Goal: Information Seeking & Learning: Learn about a topic

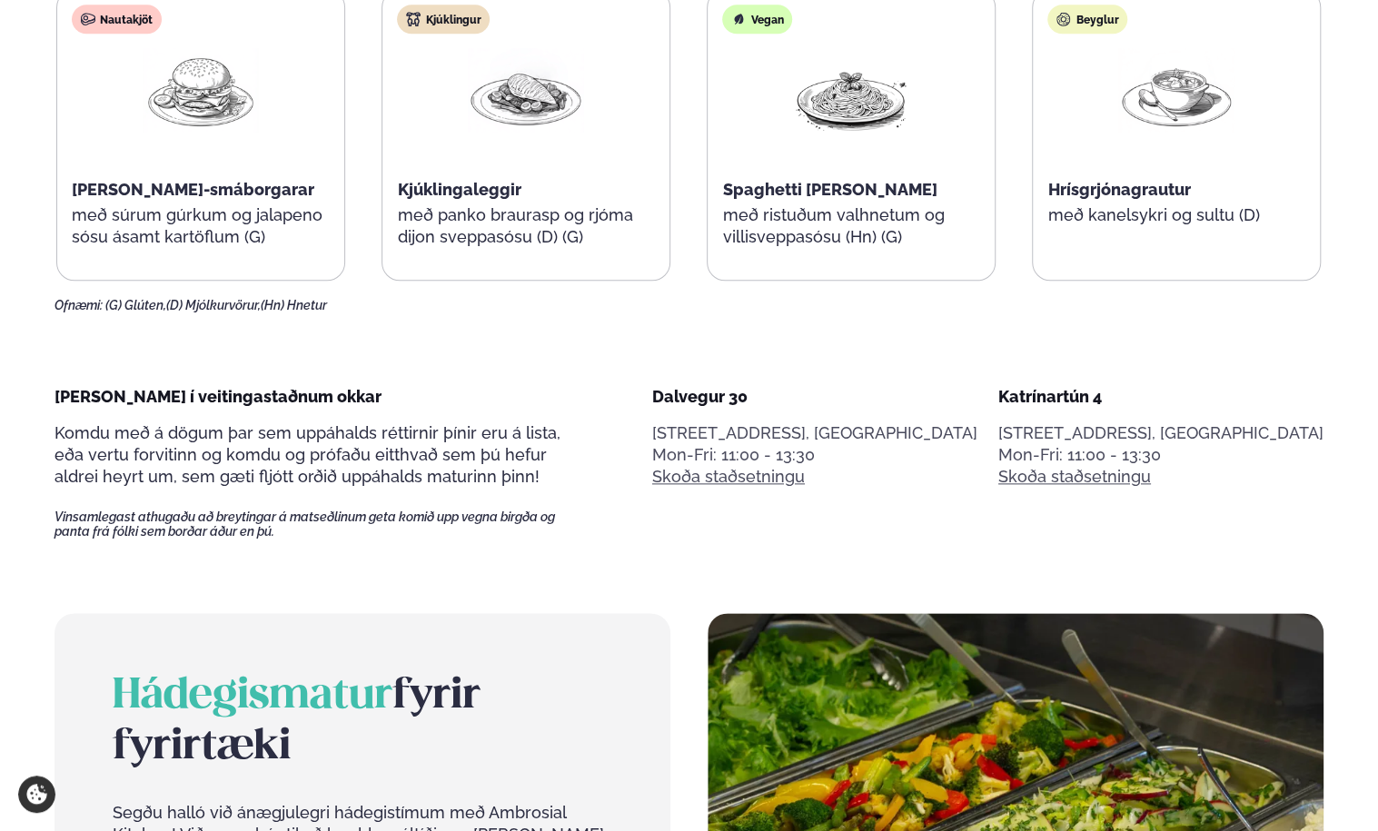
scroll to position [817, 0]
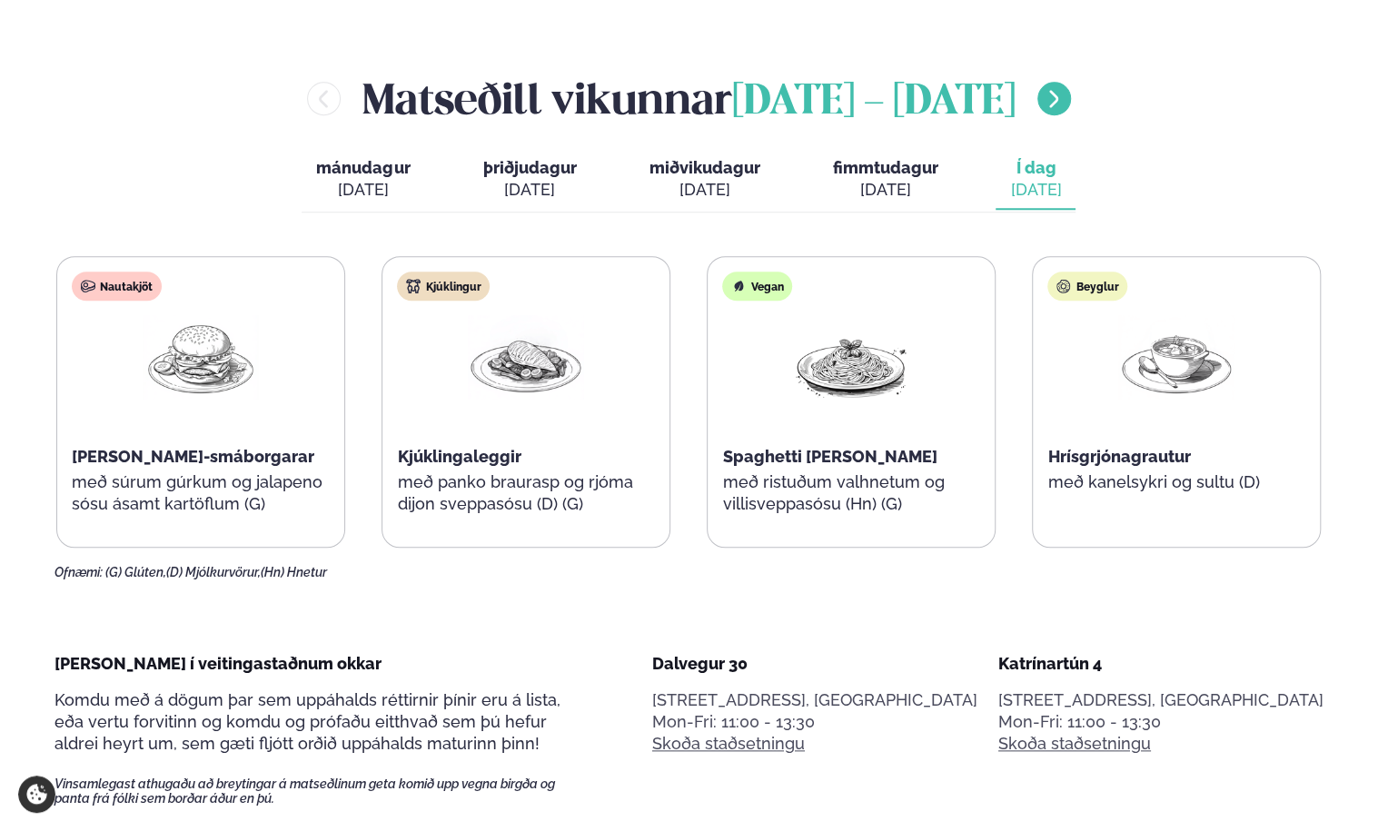
click at [1042, 98] on icon "menu-btn-right" at bounding box center [1053, 99] width 22 height 22
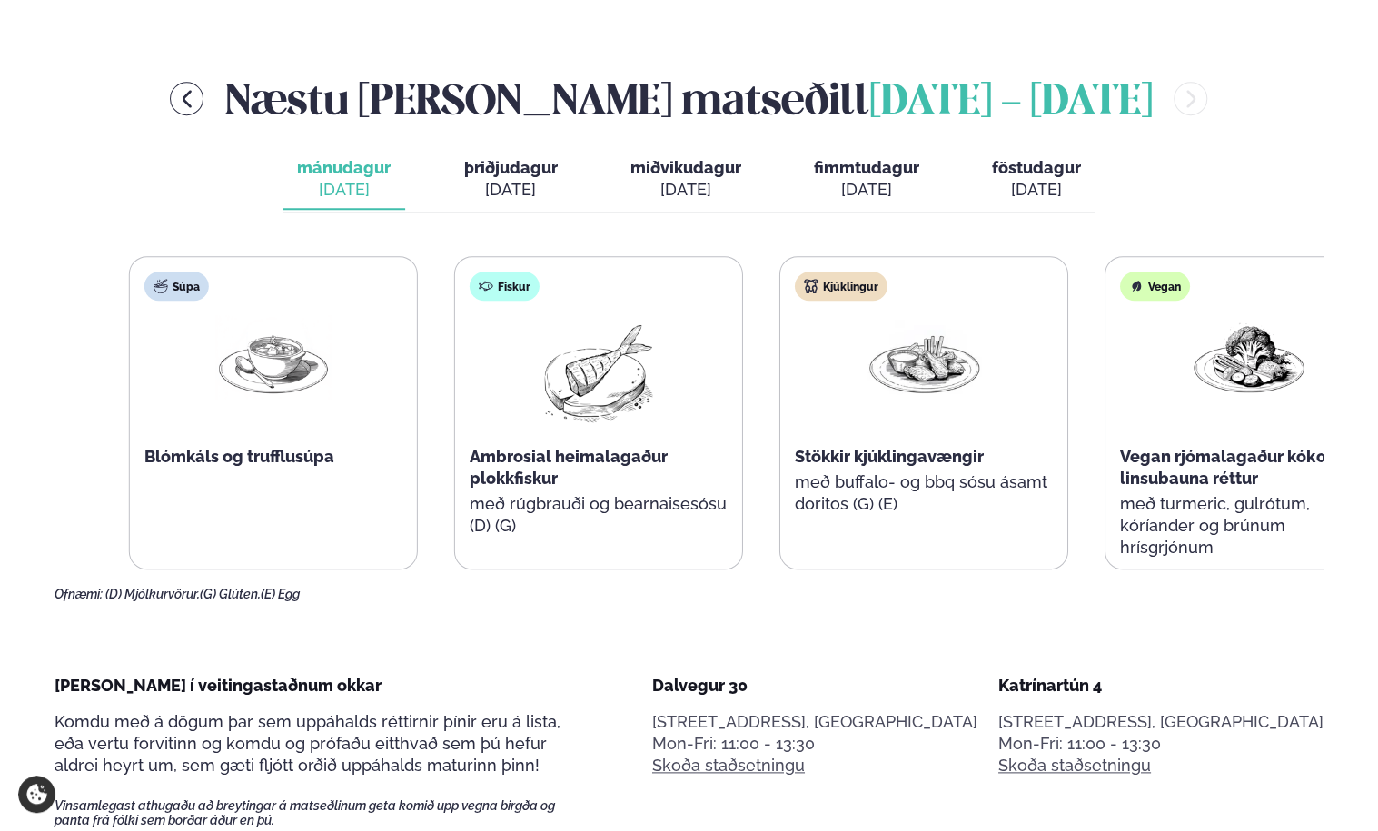
click at [185, 459] on span "Blómkáls og trufflusúpa" at bounding box center [239, 456] width 190 height 19
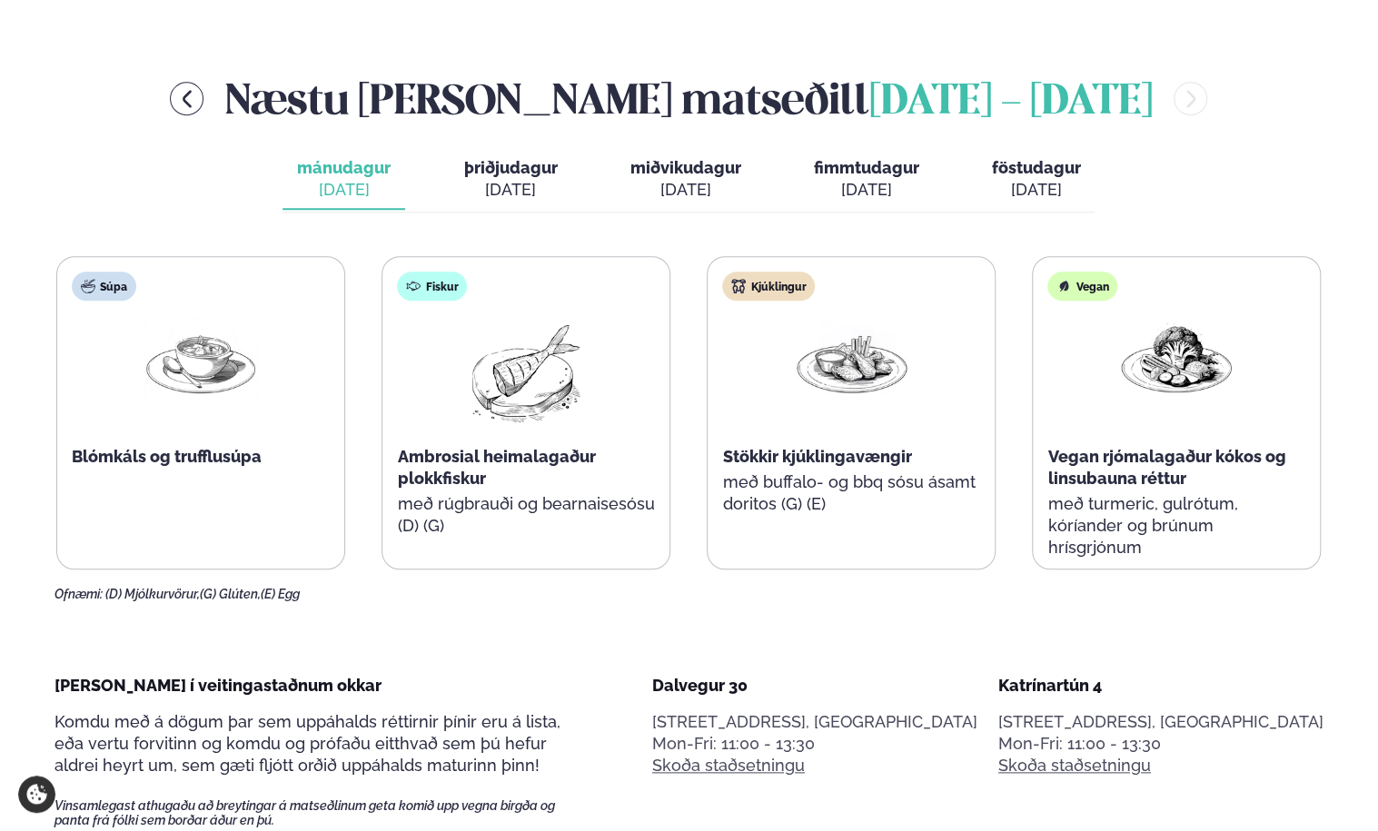
click at [519, 182] on div "[DATE]" at bounding box center [510, 190] width 94 height 22
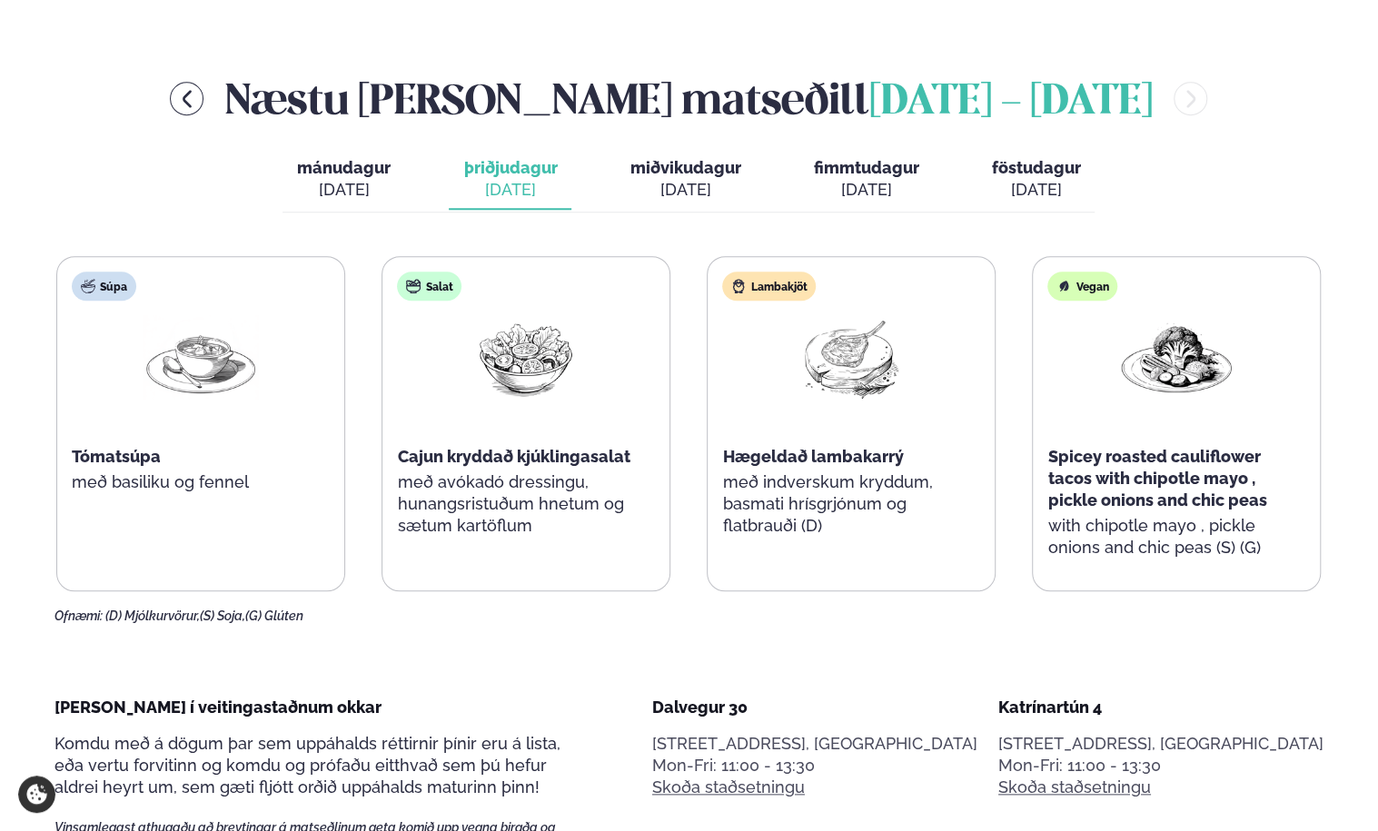
drag, startPoint x: 104, startPoint y: 170, endPoint x: -212, endPoint y: 160, distance: 316.2
click at [657, 183] on div "[DATE]" at bounding box center [684, 190] width 111 height 22
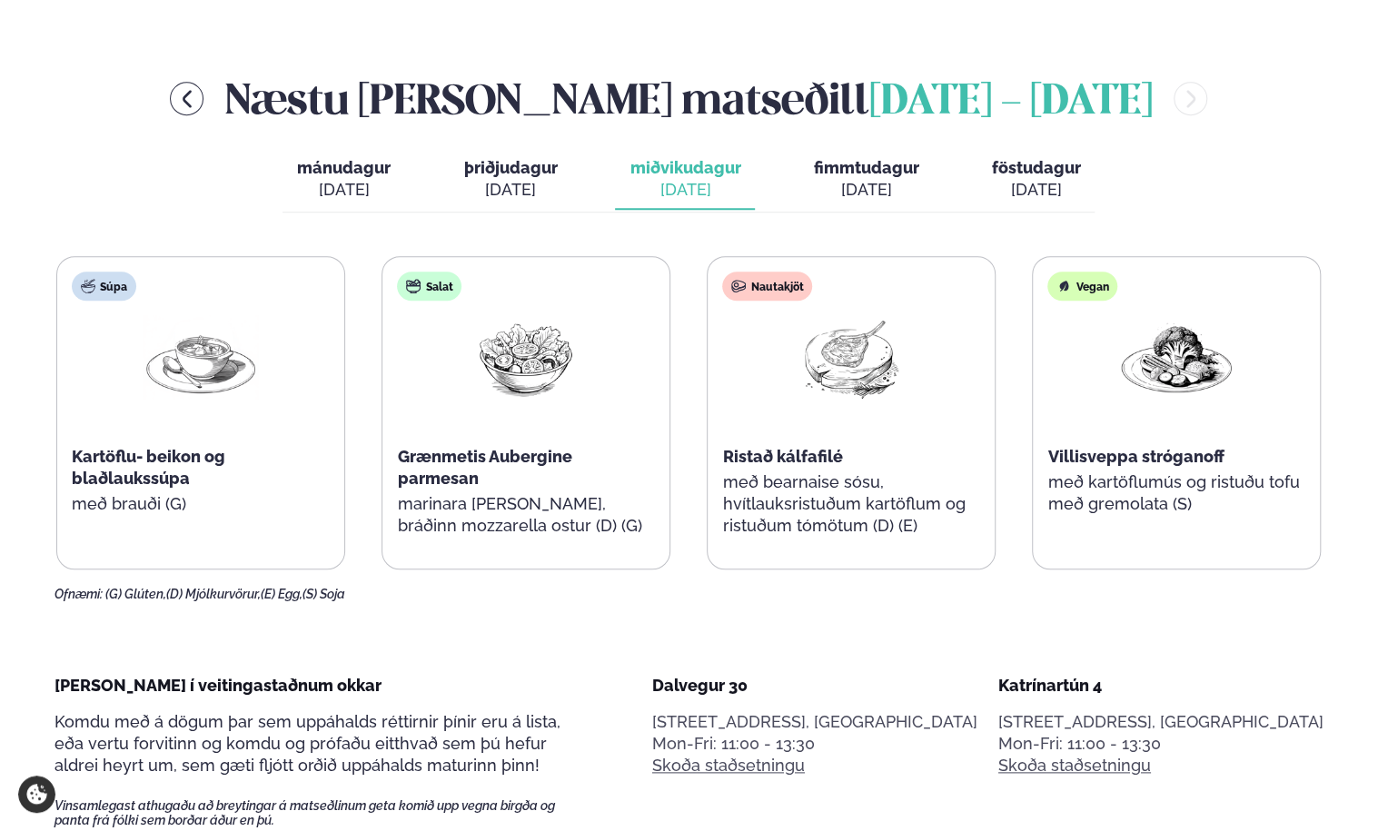
click at [1004, 180] on div "[DATE]" at bounding box center [1035, 190] width 89 height 22
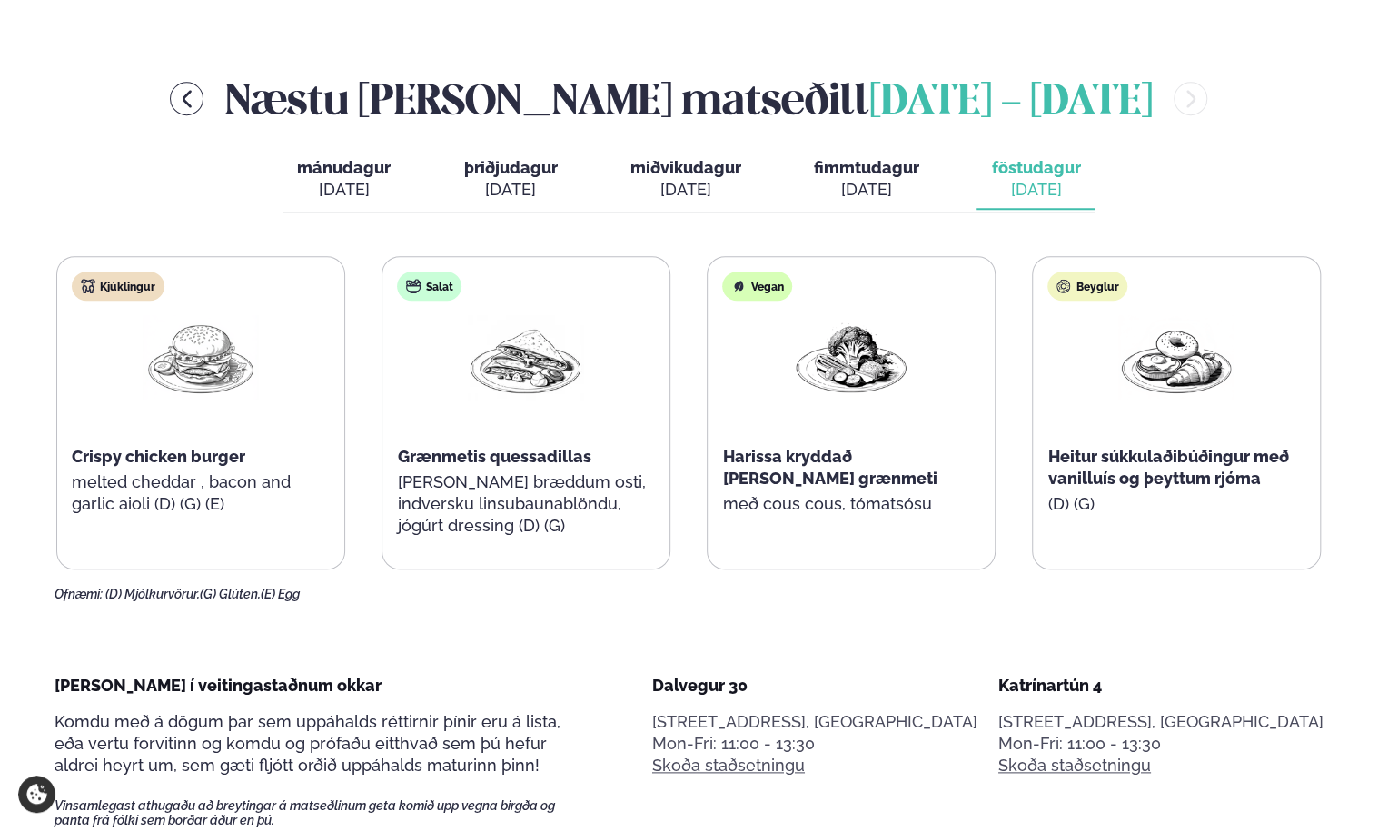
click at [844, 194] on div "[DATE]" at bounding box center [865, 190] width 105 height 22
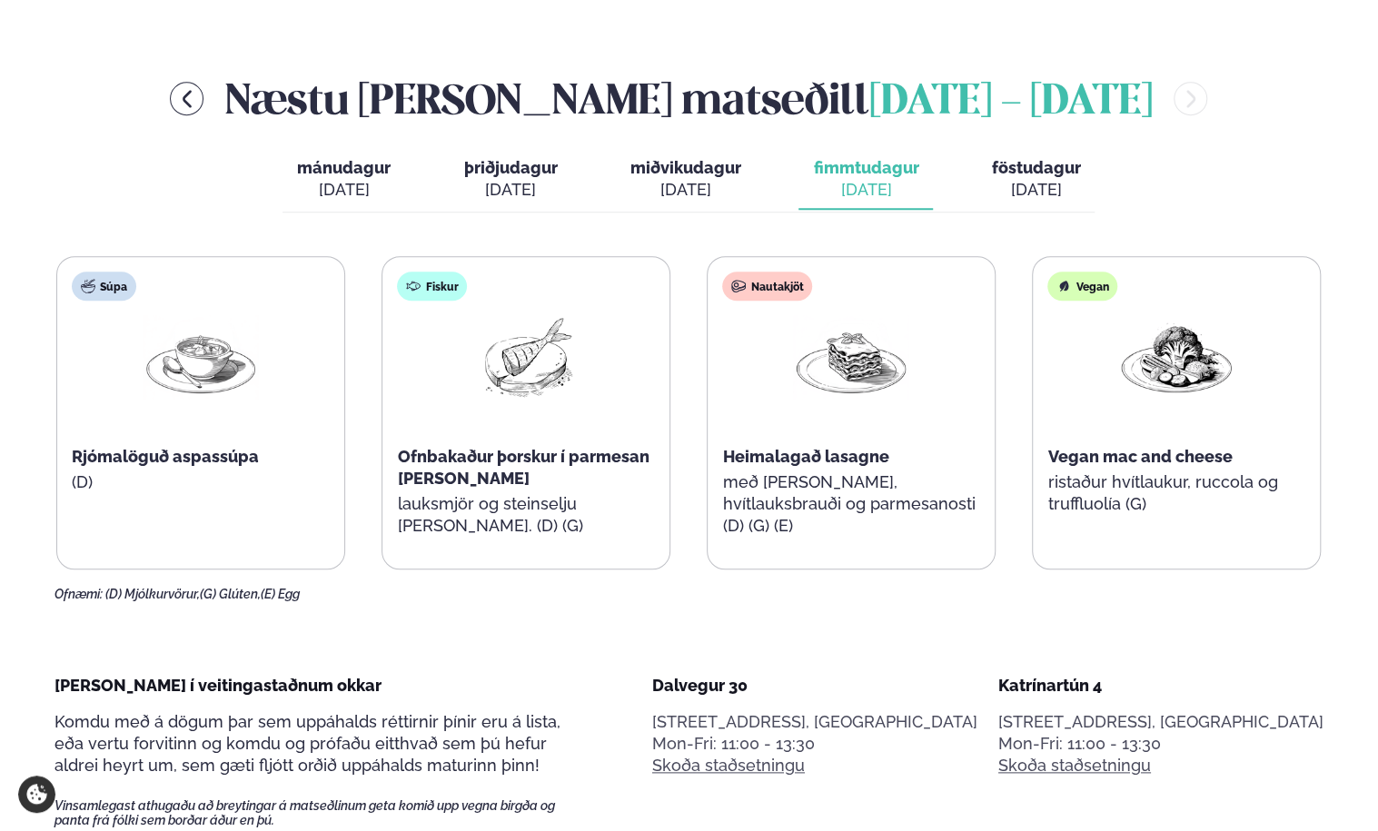
click at [677, 183] on div "[DATE]" at bounding box center [684, 190] width 111 height 22
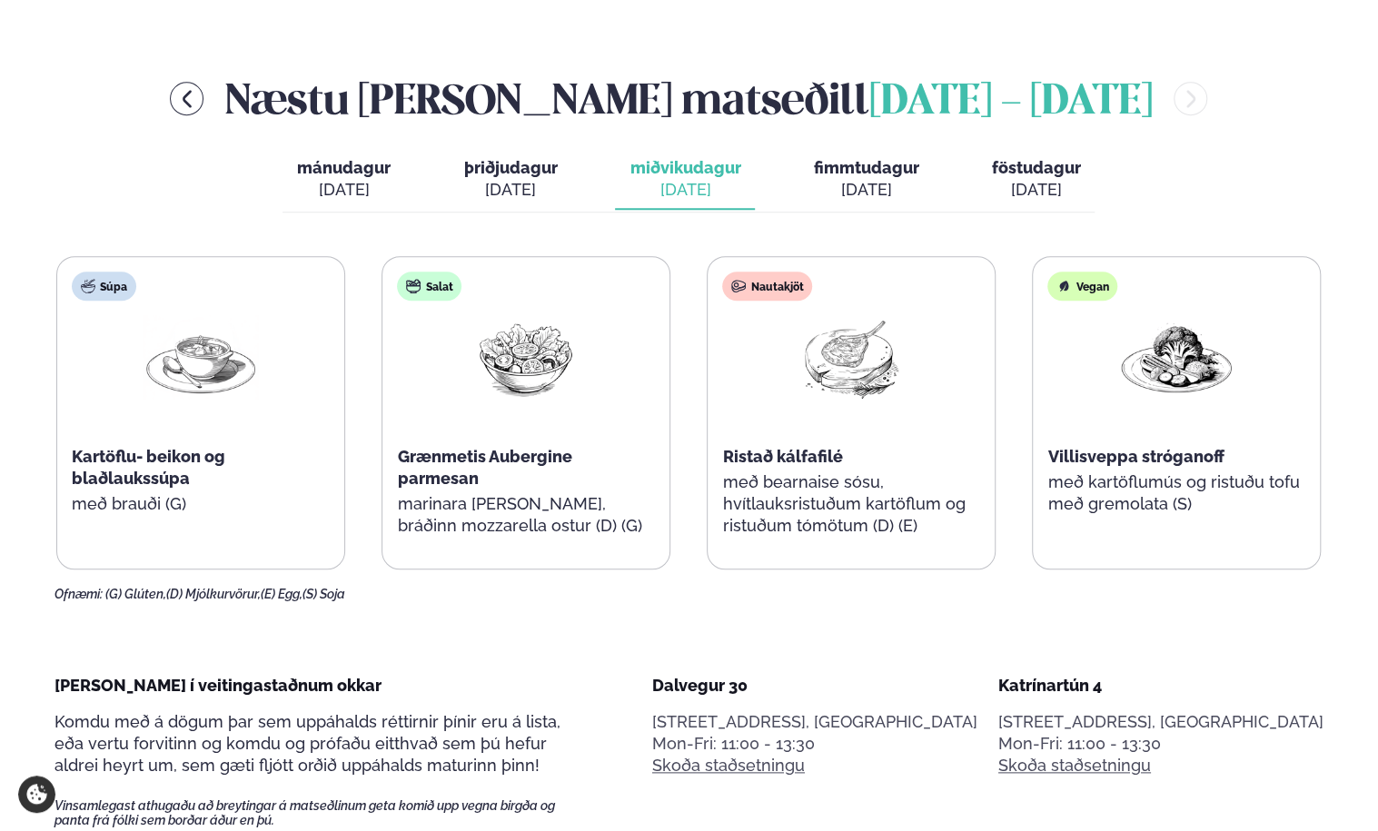
click at [508, 173] on span "þriðjudagur" at bounding box center [510, 167] width 94 height 19
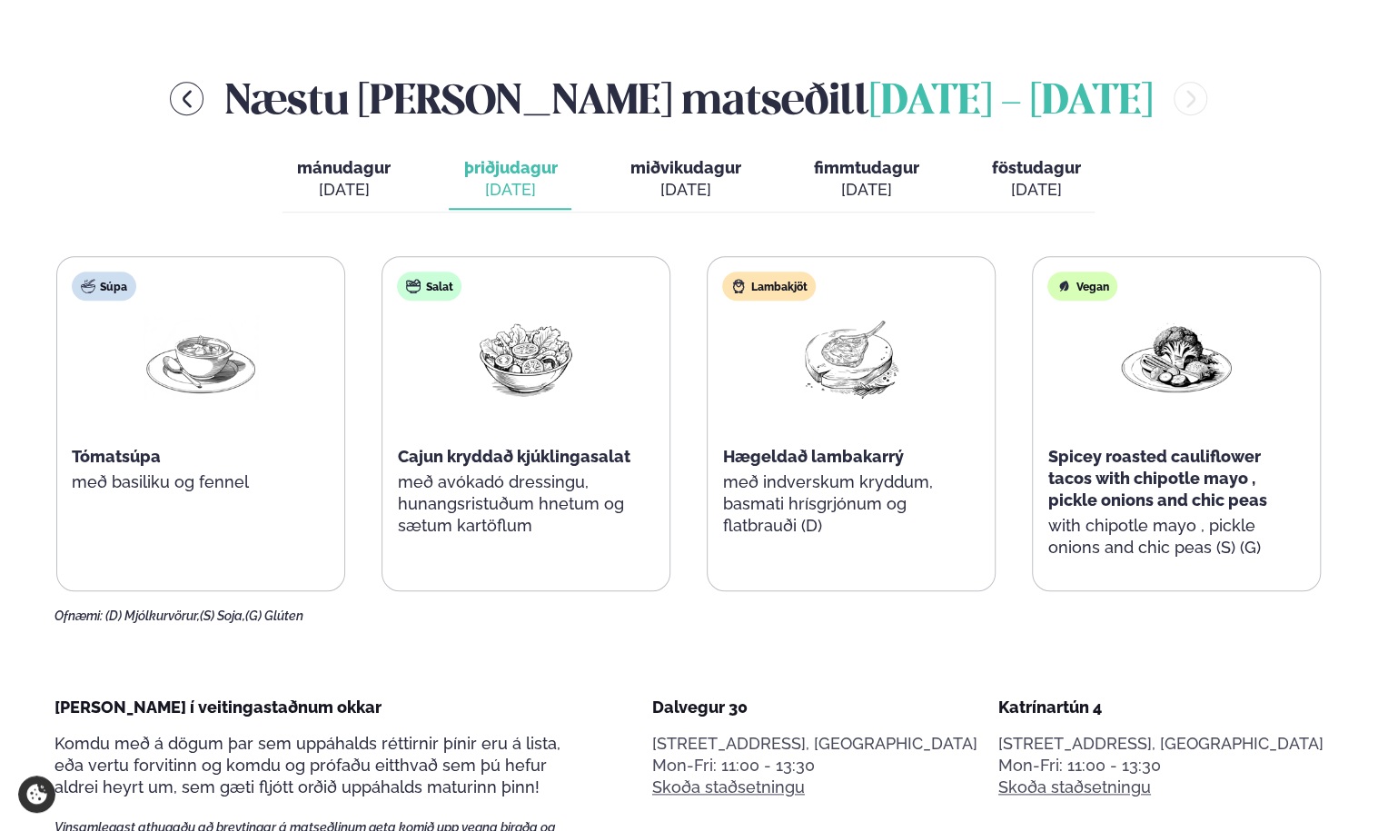
click at [339, 180] on div "[DATE]" at bounding box center [344, 190] width 94 height 22
